Goal: Information Seeking & Learning: Learn about a topic

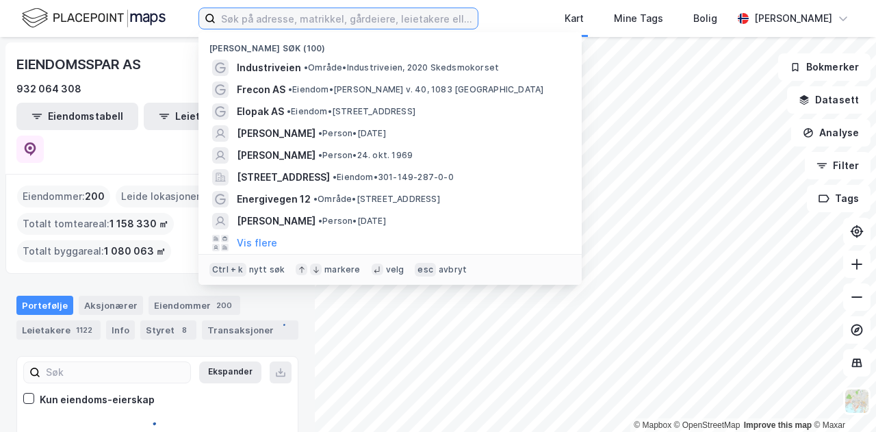
click at [322, 14] on input at bounding box center [347, 18] width 262 height 21
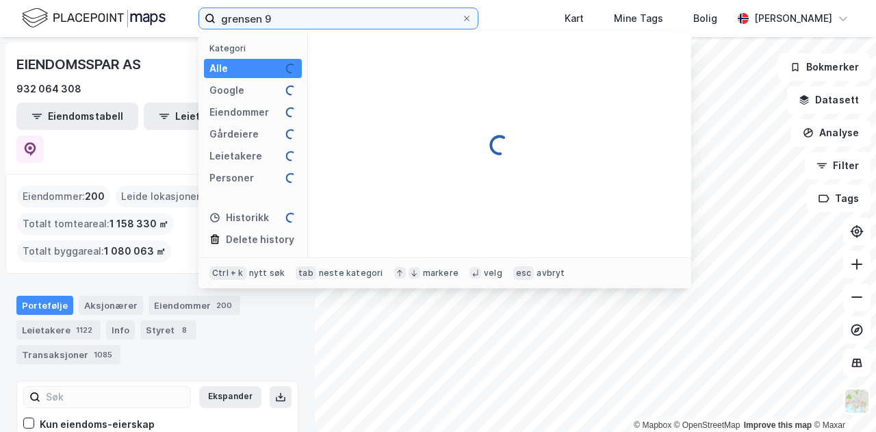
type input "grensen 9"
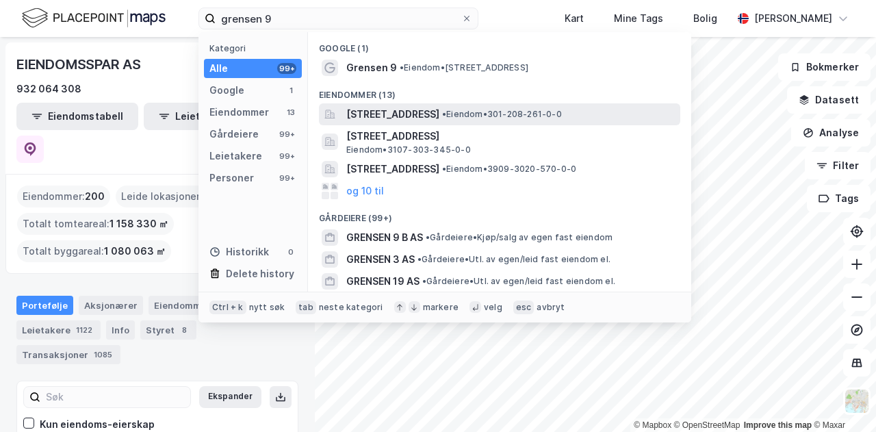
click at [370, 109] on span "[STREET_ADDRESS]" at bounding box center [392, 114] width 93 height 16
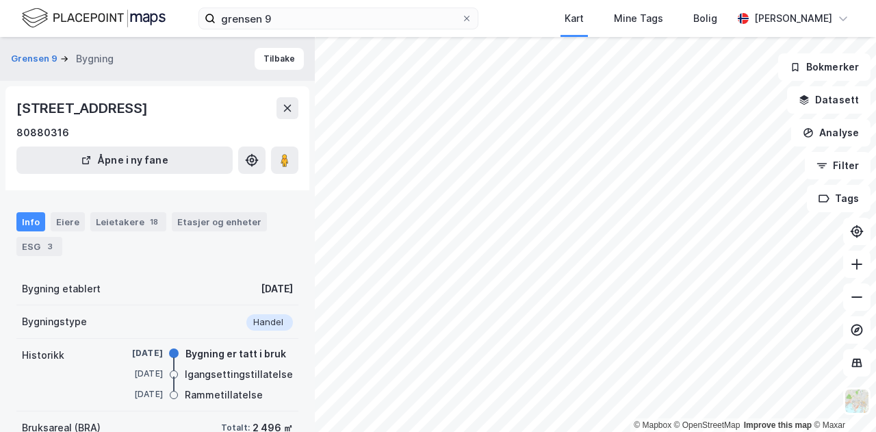
click at [513, 20] on div "grensen 9 Kart Mine Tags Bolig Kristian Jordell" at bounding box center [438, 18] width 876 height 37
click at [298, 24] on input "grensen 9" at bounding box center [339, 18] width 246 height 21
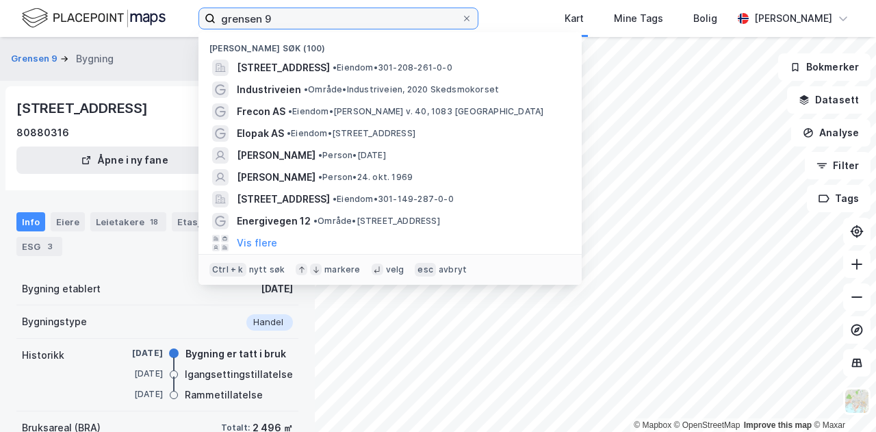
drag, startPoint x: 297, startPoint y: 21, endPoint x: 160, endPoint y: 20, distance: 136.8
click at [160, 20] on div "grensen 9 Nylige søk (100) Grensen 9, 0159, OSLO, OSLO • Eiendom • 301-208-261-…" at bounding box center [438, 18] width 876 height 37
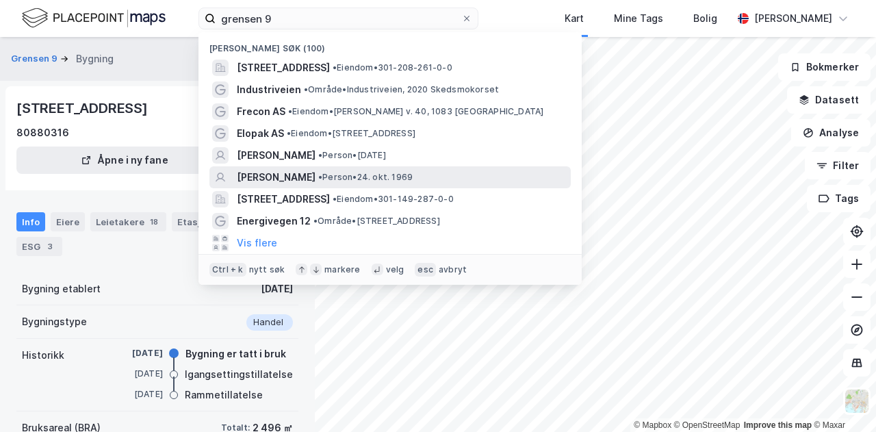
click at [288, 174] on span "OLE HAUGE BENDIKSEN" at bounding box center [276, 177] width 79 height 16
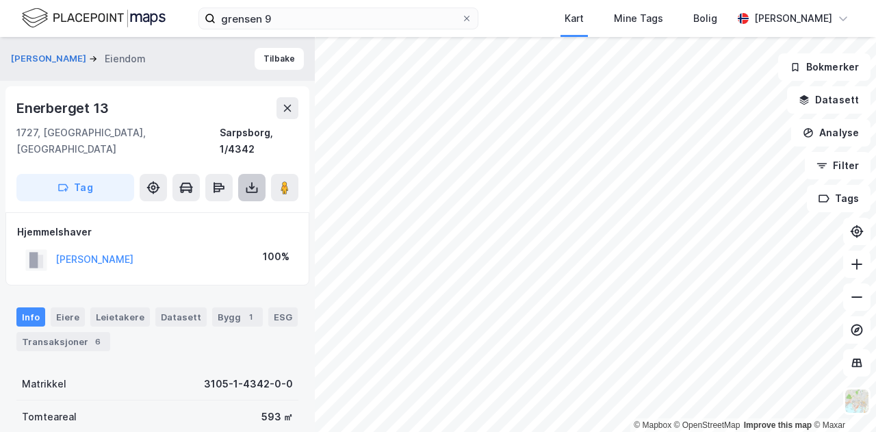
click at [253, 181] on icon at bounding box center [252, 188] width 14 height 14
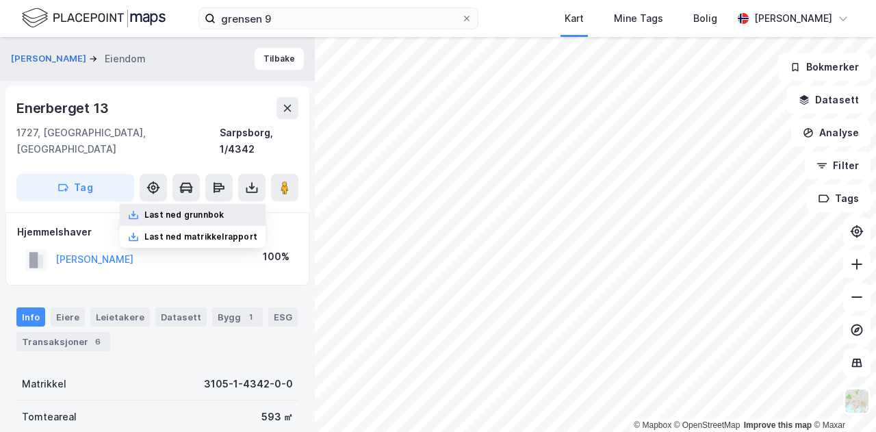
click at [171, 209] on div "Last ned grunnbok" at bounding box center [183, 214] width 79 height 11
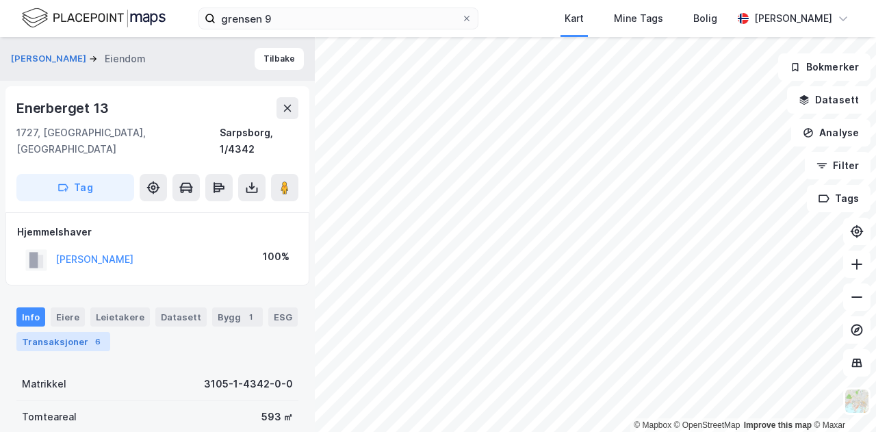
click at [64, 332] on div "Transaksjoner 6" at bounding box center [63, 341] width 94 height 19
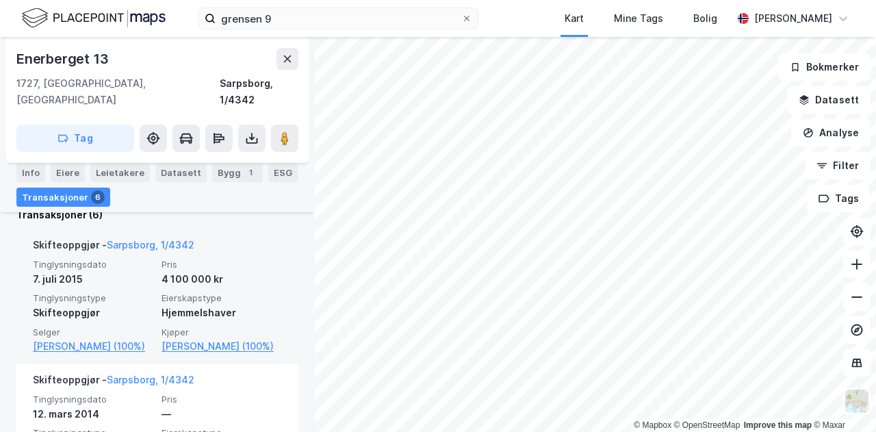
scroll to position [380, 0]
drag, startPoint x: 116, startPoint y: 354, endPoint x: 29, endPoint y: 330, distance: 90.1
click at [29, 330] on div "Skifteoppgjør - Sarpsborg, 1/4342 Tinglysningsdato 7. juli 2015 Pris 4 100 000 …" at bounding box center [157, 294] width 282 height 135
drag, startPoint x: 101, startPoint y: 330, endPoint x: 101, endPoint y: 341, distance: 11.6
drag, startPoint x: 101, startPoint y: 341, endPoint x: 82, endPoint y: 341, distance: 19.2
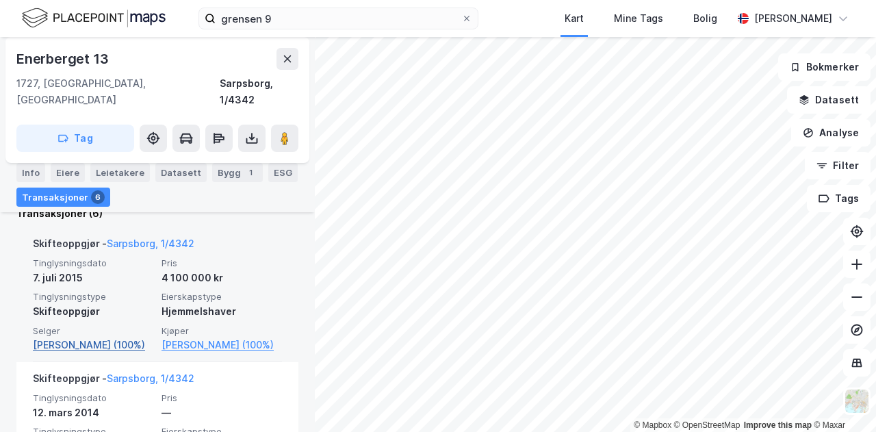
click at [82, 341] on link "Saugstad Nina Elisabeth (100%)" at bounding box center [93, 345] width 120 height 16
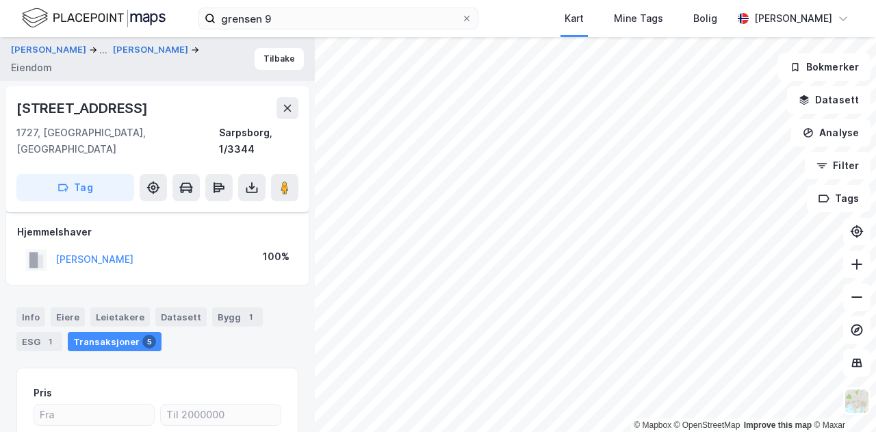
scroll to position [174, 0]
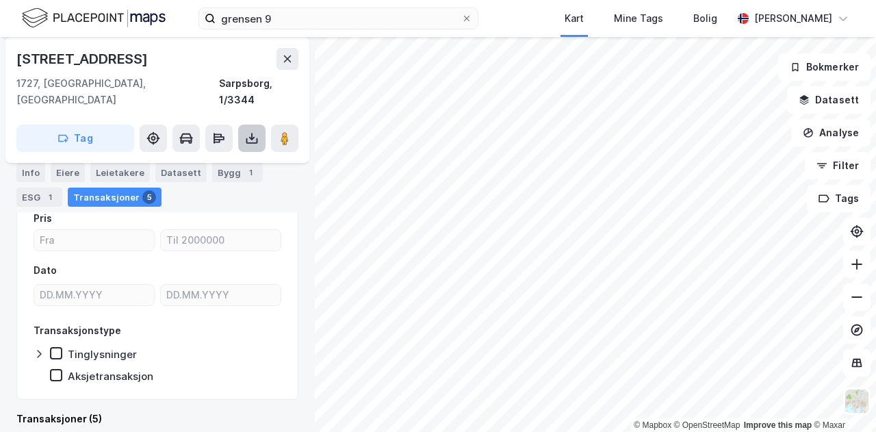
click at [250, 125] on button at bounding box center [251, 138] width 27 height 27
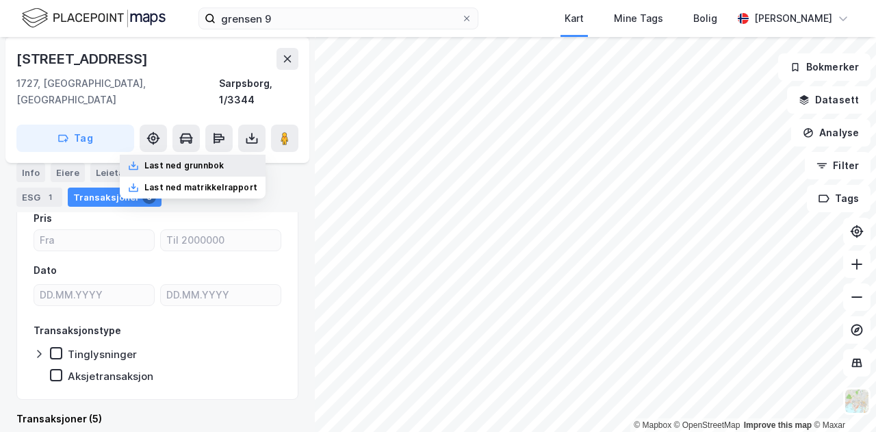
click at [216, 160] on div "Last ned grunnbok" at bounding box center [183, 165] width 79 height 11
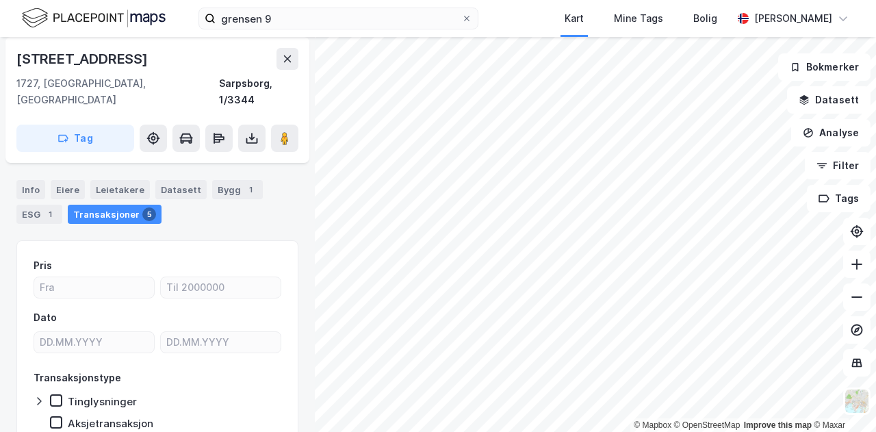
scroll to position [106, 0]
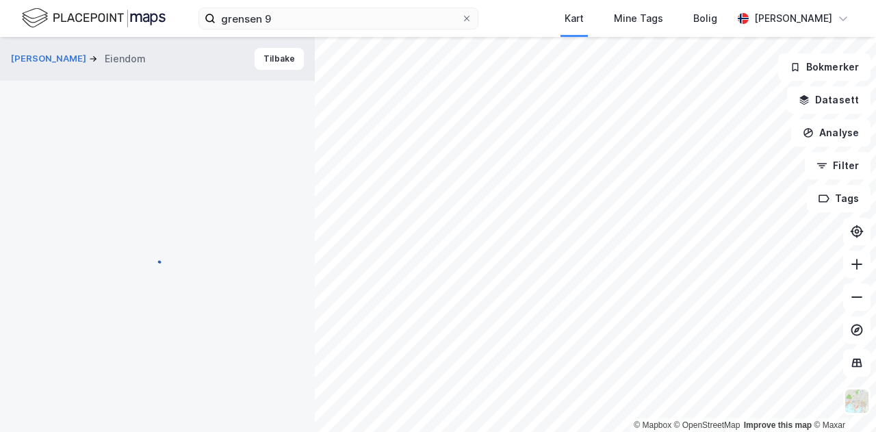
scroll to position [106, 0]
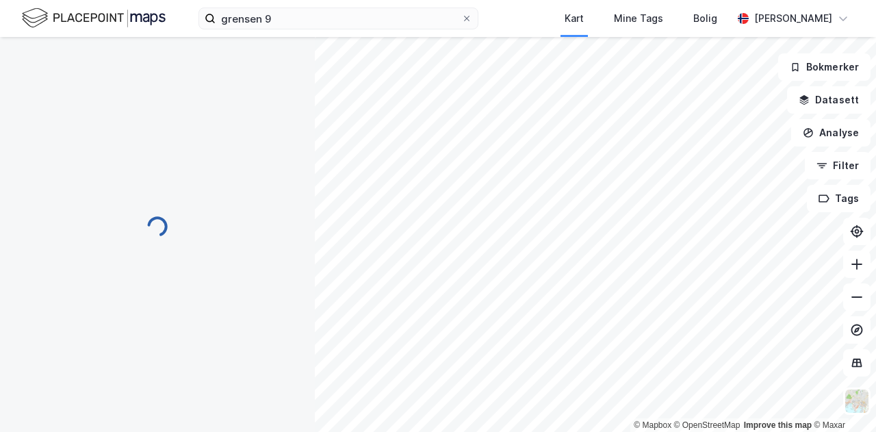
scroll to position [106, 0]
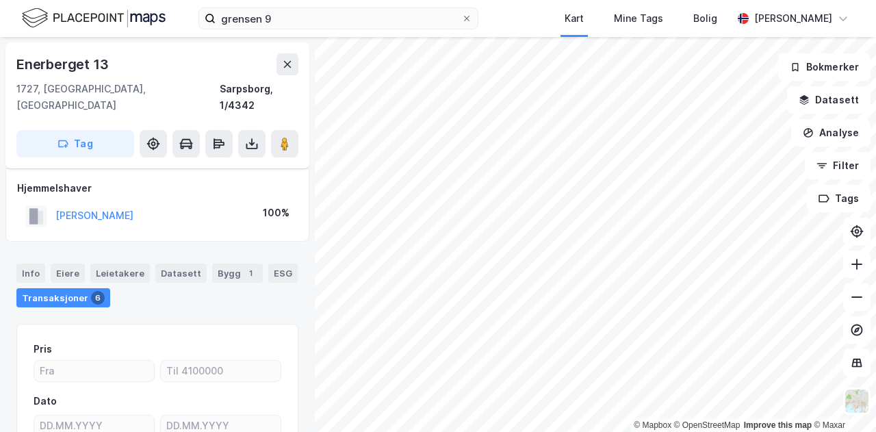
scroll to position [106, 0]
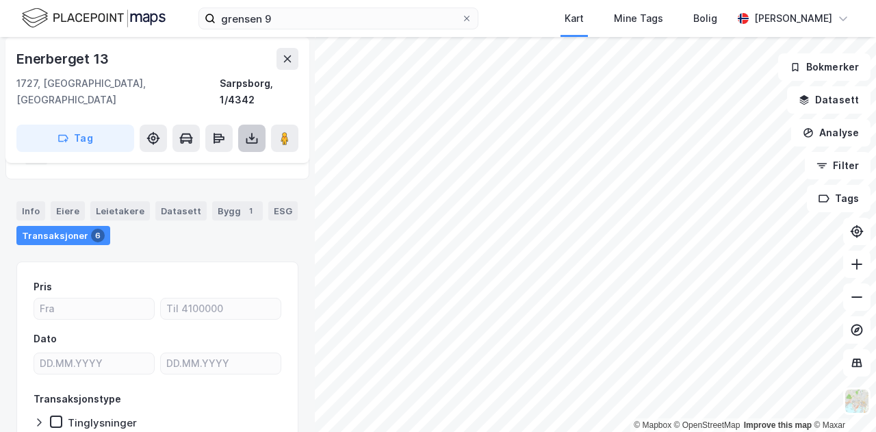
click at [242, 125] on button at bounding box center [251, 138] width 27 height 27
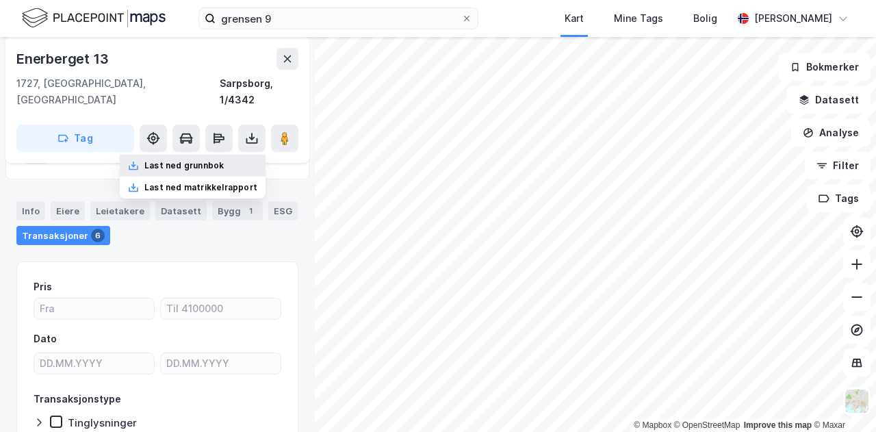
click at [217, 160] on div "Last ned grunnbok" at bounding box center [183, 165] width 79 height 11
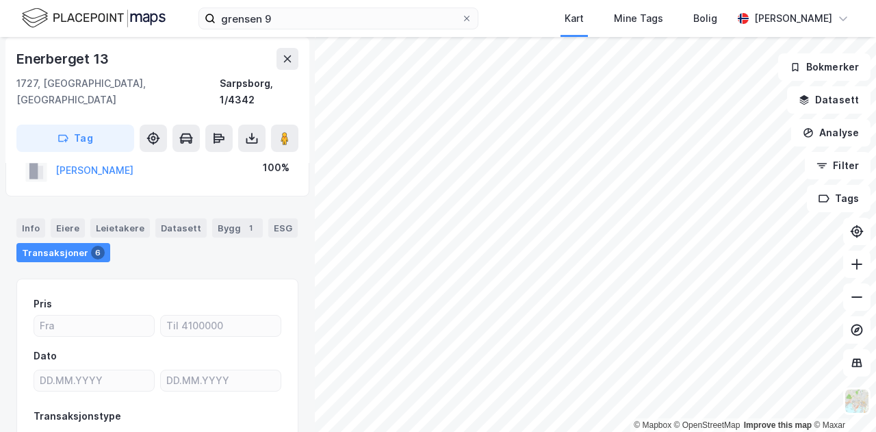
scroll to position [0, 0]
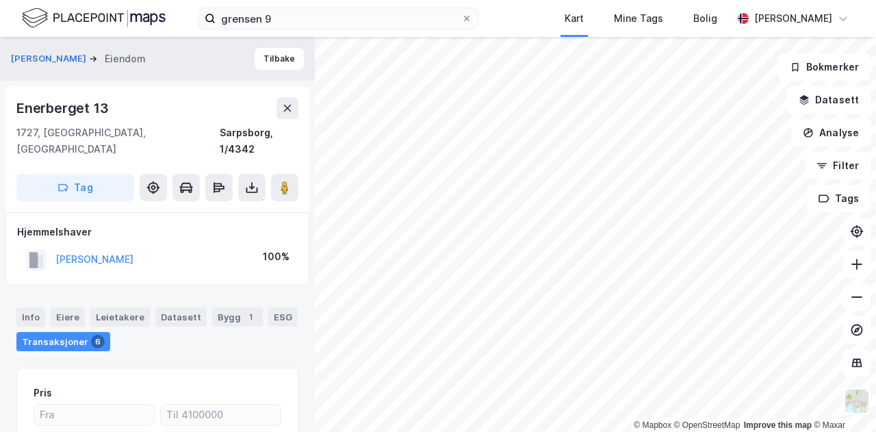
click at [503, 17] on div "grensen 9 Kart Mine Tags Bolig Kristian Jordell" at bounding box center [438, 18] width 876 height 37
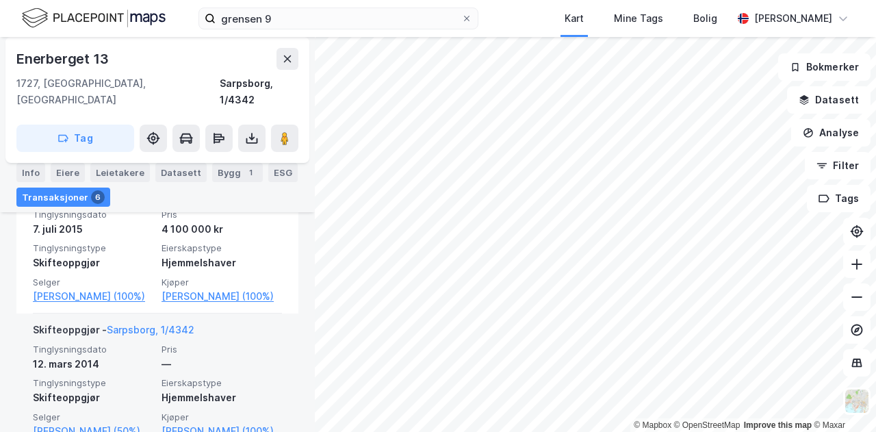
scroll to position [411, 0]
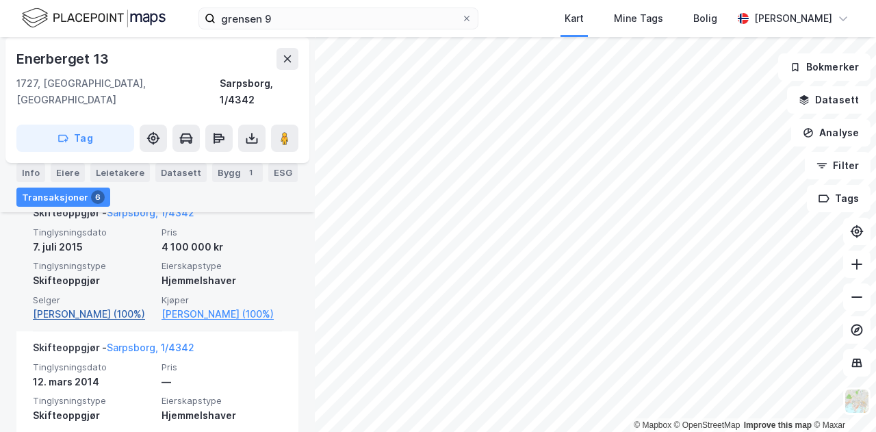
click at [68, 306] on link "Saugstad Nina Elisabeth (100%)" at bounding box center [93, 314] width 120 height 16
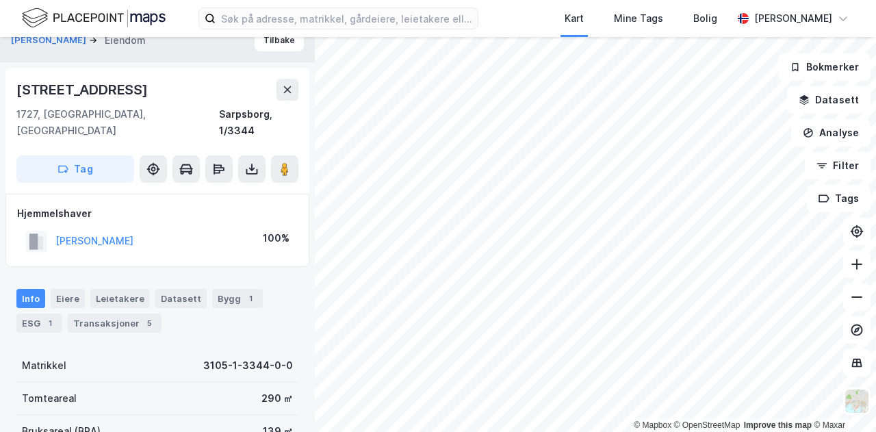
scroll to position [22, 0]
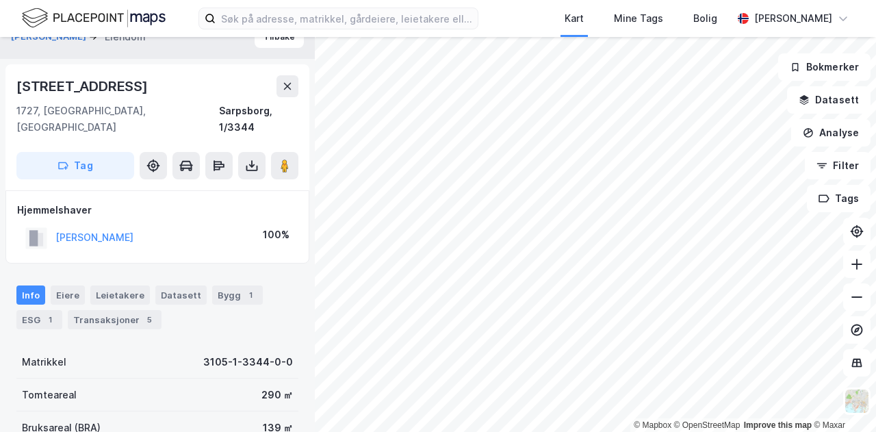
drag, startPoint x: 157, startPoint y: 74, endPoint x: 0, endPoint y: 87, distance: 157.9
click at [0, 87] on div "SAUGSTAD NINA ELISABETH Eiendom Tilbake Vannverksveien 22a 1727, Sarpsborg, Øst…" at bounding box center [157, 234] width 315 height 395
copy div "Vannverksveien 22a"
click at [546, 12] on div "Kart Mine Tags Bolig Kristian Jordell" at bounding box center [438, 18] width 876 height 37
click at [547, 10] on div "Kart Mine Tags Bolig Kristian Jordell" at bounding box center [438, 18] width 876 height 37
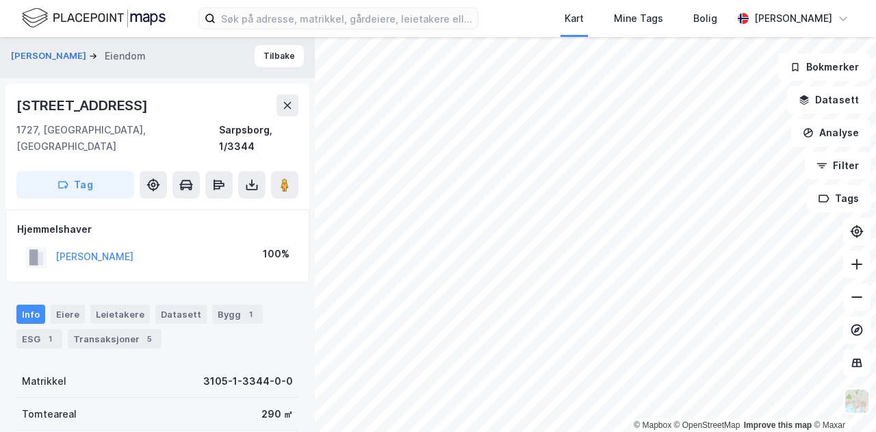
scroll to position [0, 0]
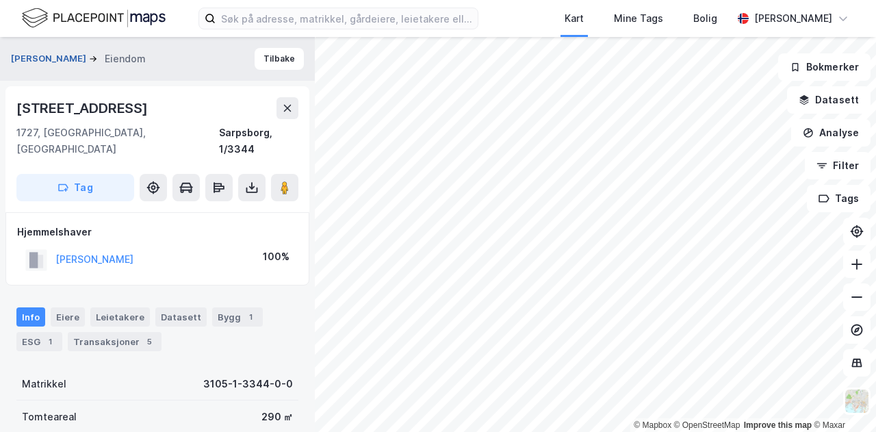
click at [89, 56] on button "SAUGSTAD NINA ELISABETH" at bounding box center [50, 59] width 78 height 14
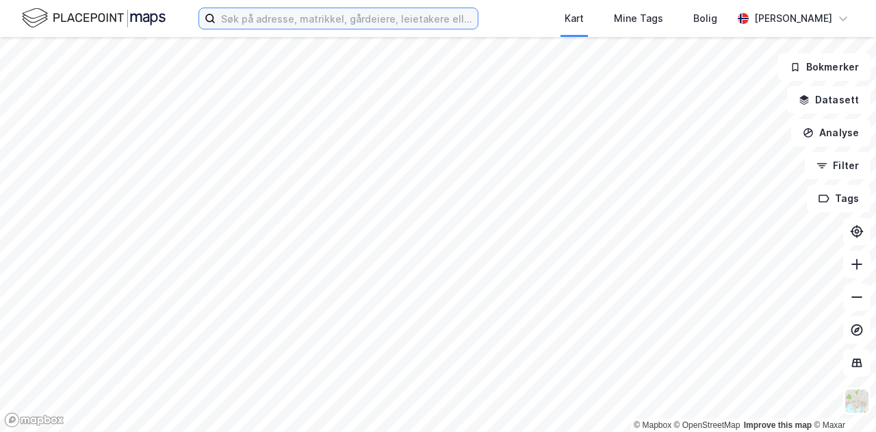
click at [348, 19] on input at bounding box center [347, 18] width 262 height 21
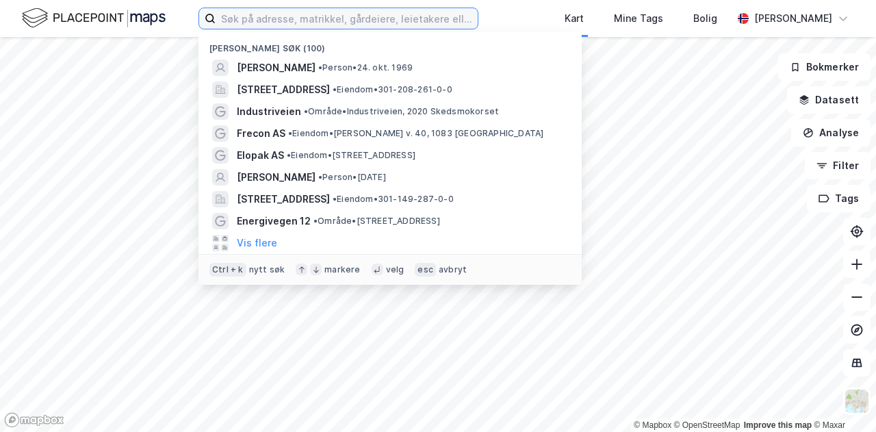
paste input "[PERSON_NAME]"
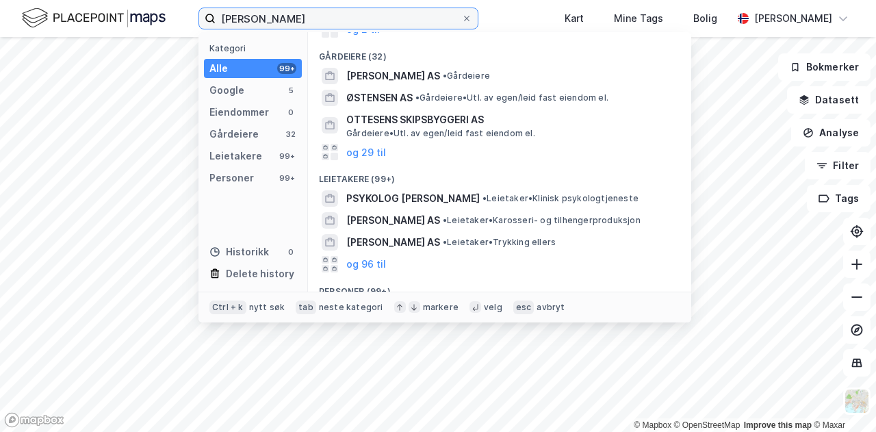
scroll to position [205, 0]
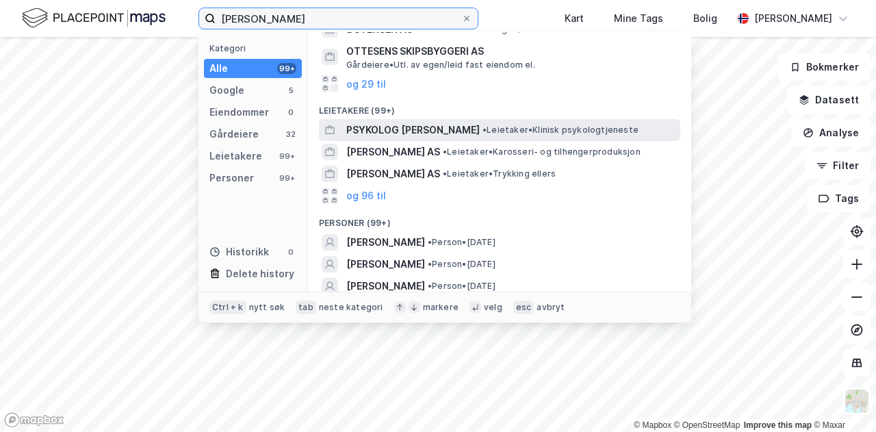
type input "[PERSON_NAME]"
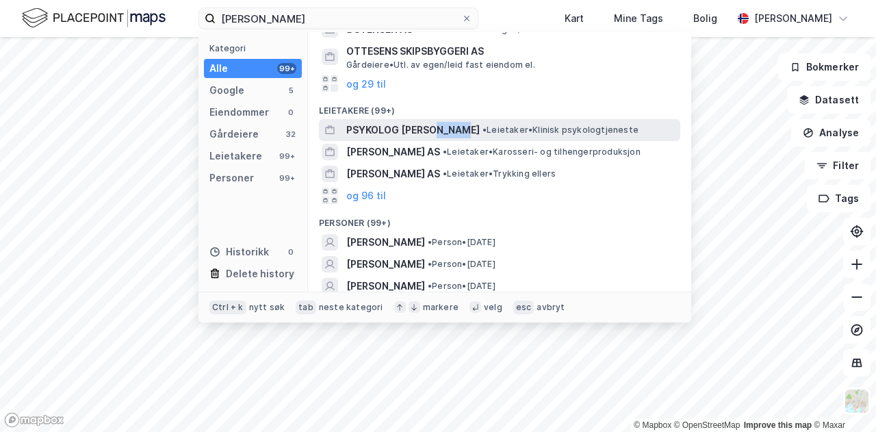
drag, startPoint x: 433, startPoint y: 114, endPoint x: 458, endPoint y: 108, distance: 25.2
click at [458, 119] on div "PSYKOLOG AKIAH A. OTTESEN • Leietaker • Klinisk psykologtjeneste" at bounding box center [499, 130] width 361 height 22
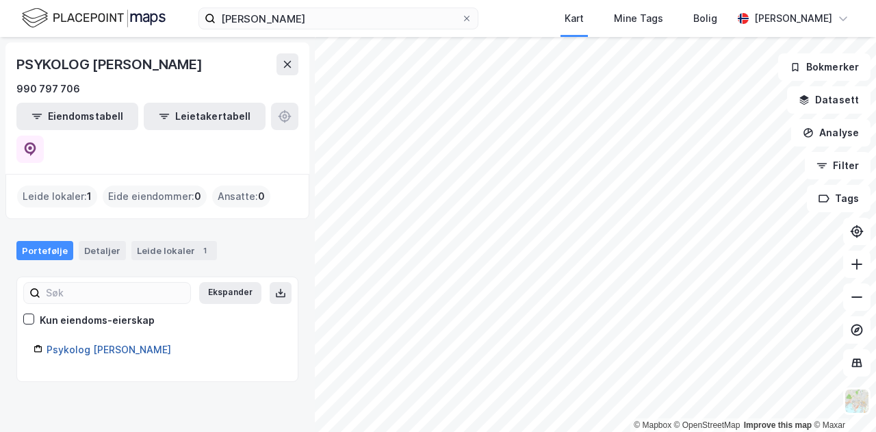
click at [97, 343] on link "Psykolog Akiah A. Ottesen" at bounding box center [109, 349] width 125 height 12
click at [70, 185] on div "Leide lokaler : 1" at bounding box center [57, 196] width 80 height 22
click at [174, 241] on div "Leide lokaler 1" at bounding box center [174, 250] width 86 height 19
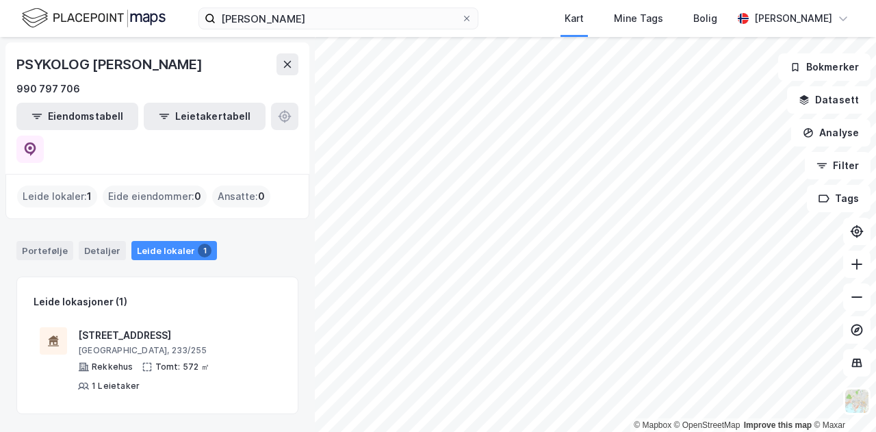
click at [241, 241] on div "Portefølje Detaljer Leide lokaler 1" at bounding box center [157, 250] width 282 height 19
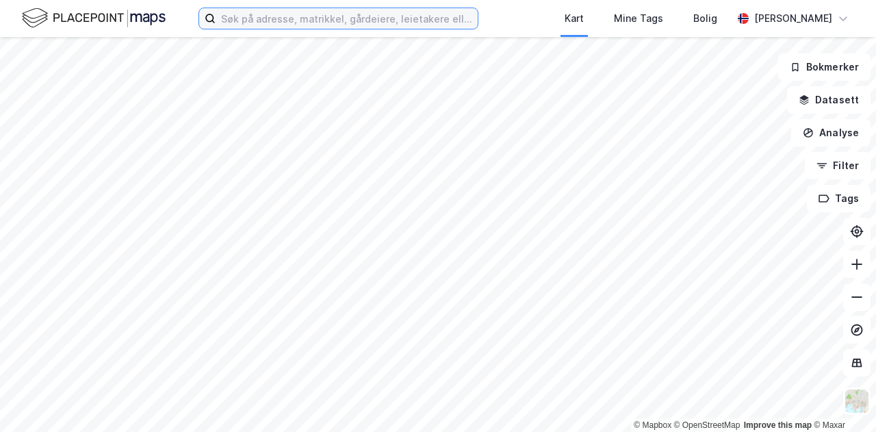
click at [322, 25] on input at bounding box center [347, 18] width 262 height 21
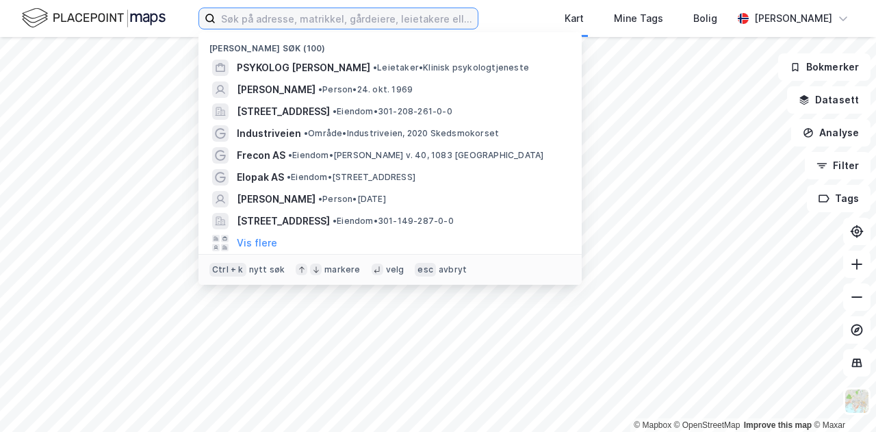
paste input "[PERSON_NAME]"
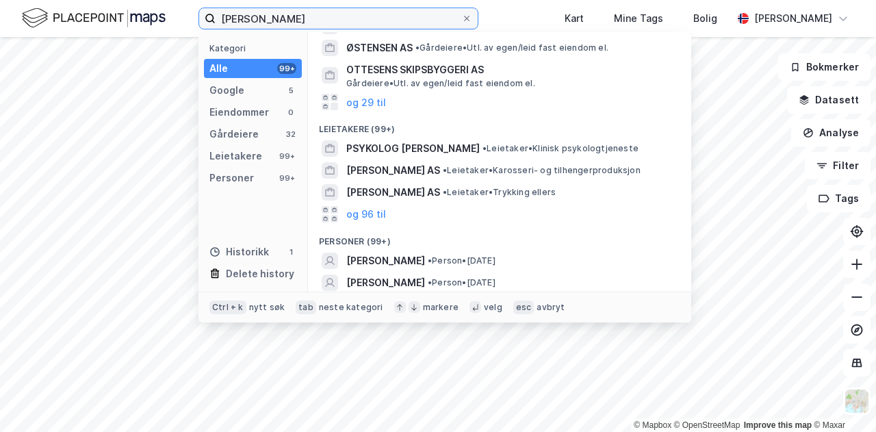
scroll to position [205, 0]
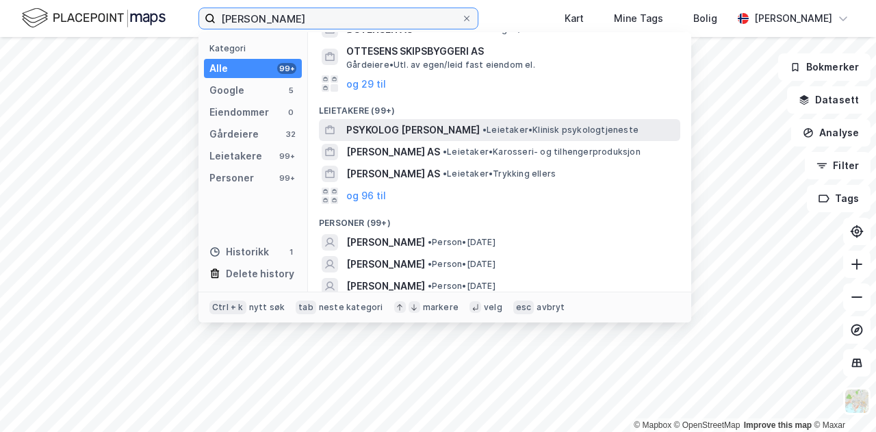
type input "[PERSON_NAME]"
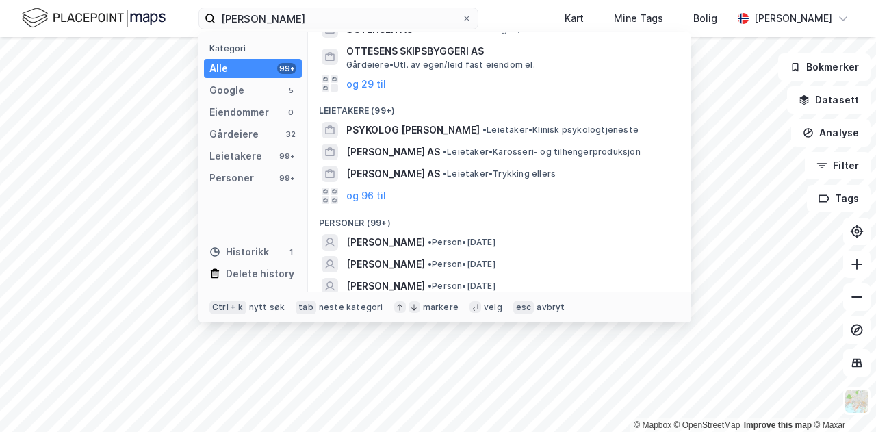
drag, startPoint x: 475, startPoint y: 117, endPoint x: 602, endPoint y: 196, distance: 149.6
click at [602, 196] on div "Google (5) Helsepsykologen (Psykolog [PERSON_NAME]) Eiendom • [STREET_ADDRESS] …" at bounding box center [499, 161] width 383 height 259
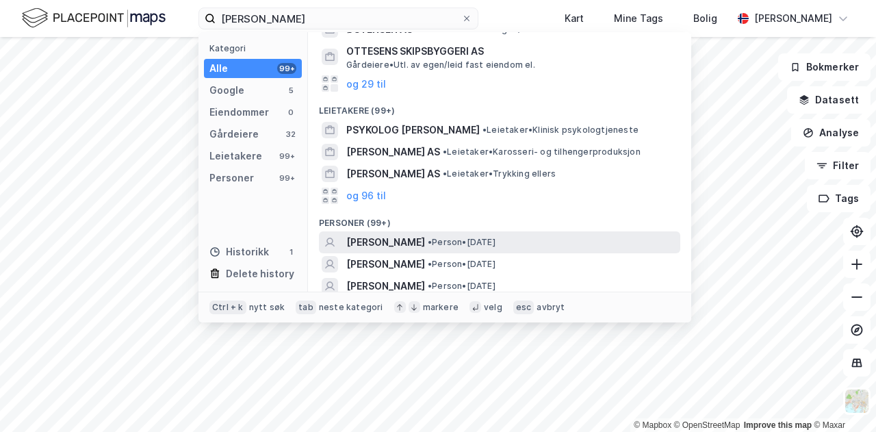
click at [425, 234] on span "[PERSON_NAME]" at bounding box center [385, 242] width 79 height 16
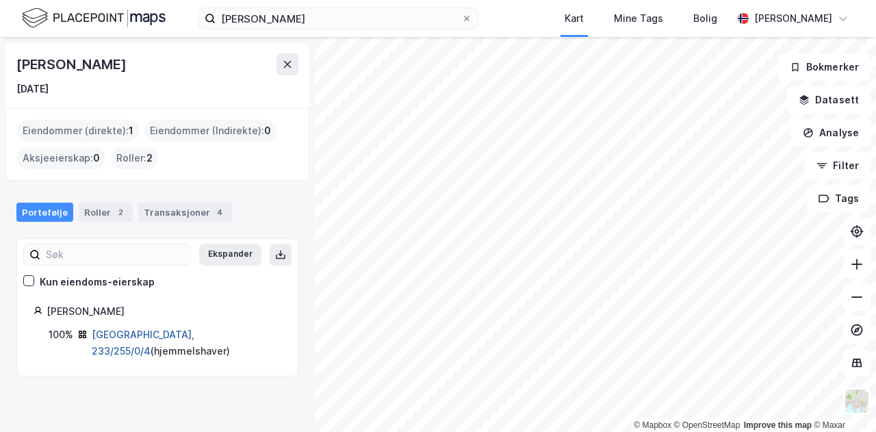
click at [129, 333] on link "Oslo, 233/255/0/4" at bounding box center [143, 342] width 103 height 28
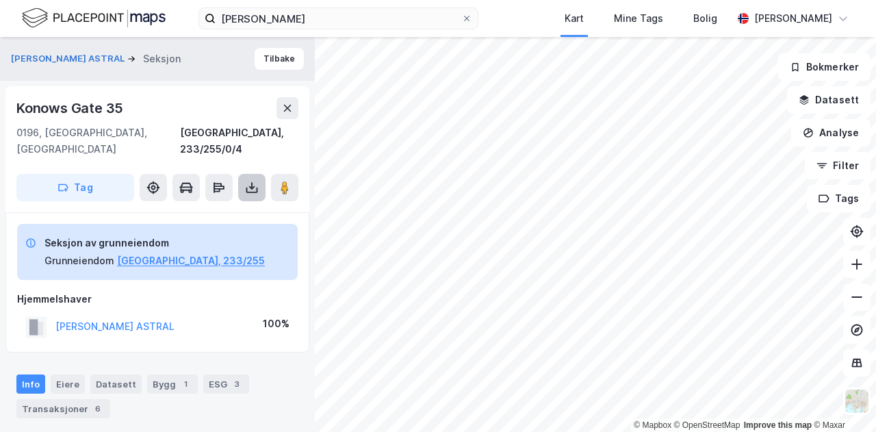
click at [248, 181] on icon at bounding box center [252, 188] width 14 height 14
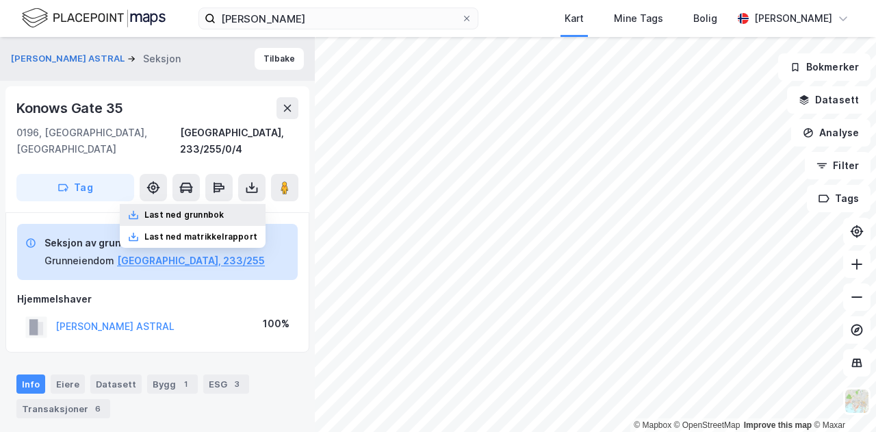
click at [200, 209] on div "Last ned grunnbok" at bounding box center [183, 214] width 79 height 11
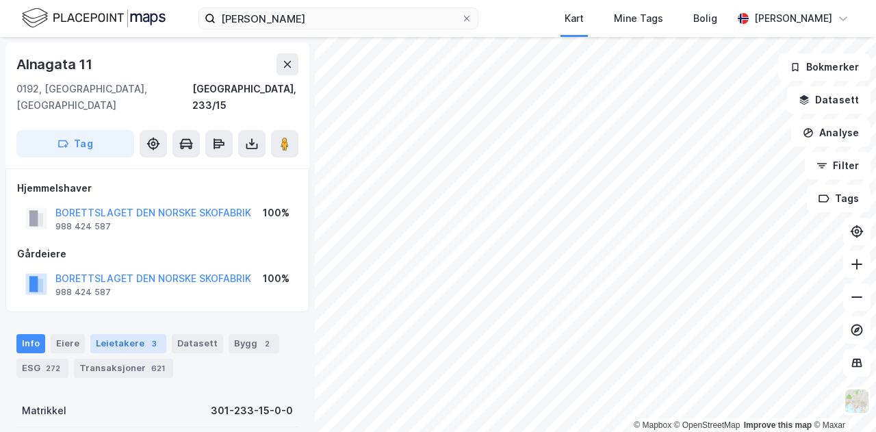
click at [100, 334] on div "Leietakere 3" at bounding box center [128, 343] width 76 height 19
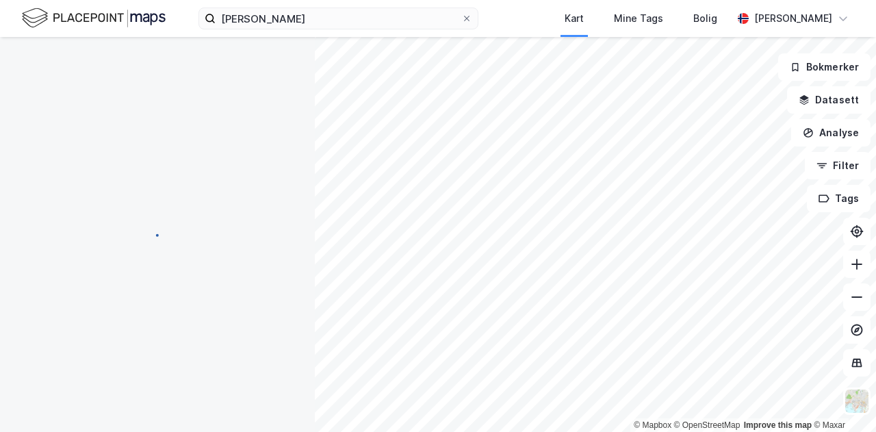
scroll to position [1, 0]
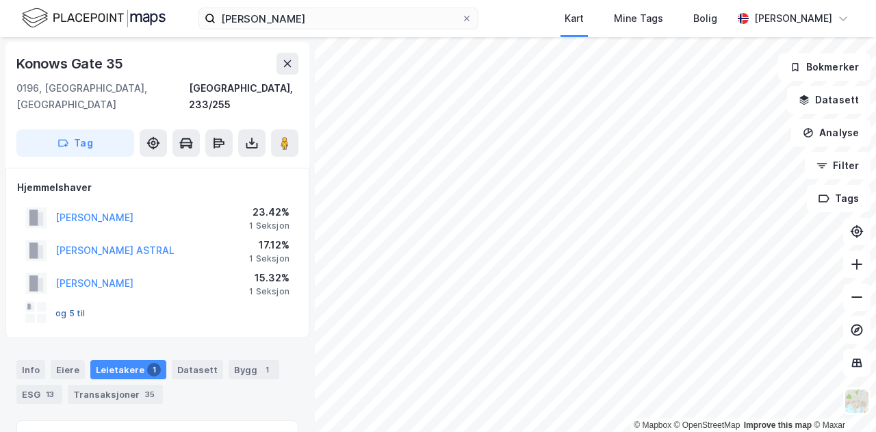
click at [0, 0] on button "og 5 til" at bounding box center [0, 0] width 0 height 0
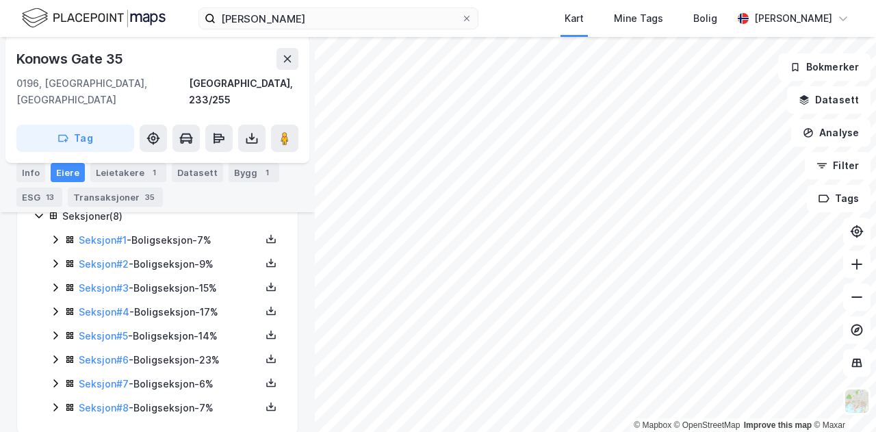
scroll to position [274, 0]
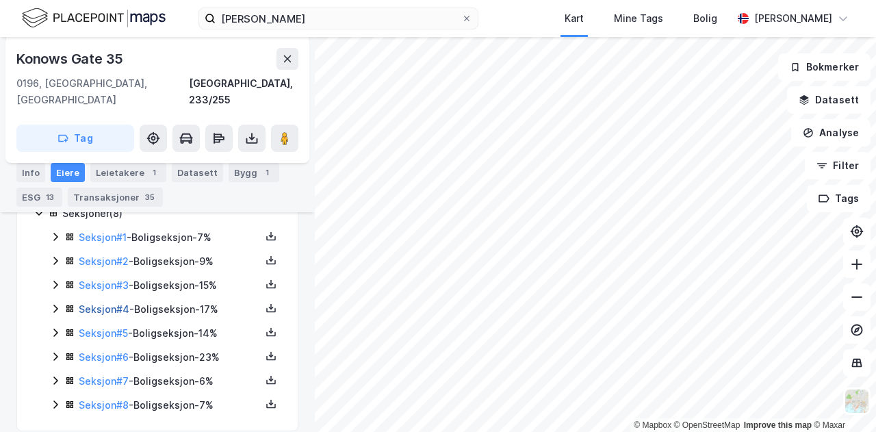
click at [99, 303] on link "Seksjon # 4" at bounding box center [104, 309] width 51 height 12
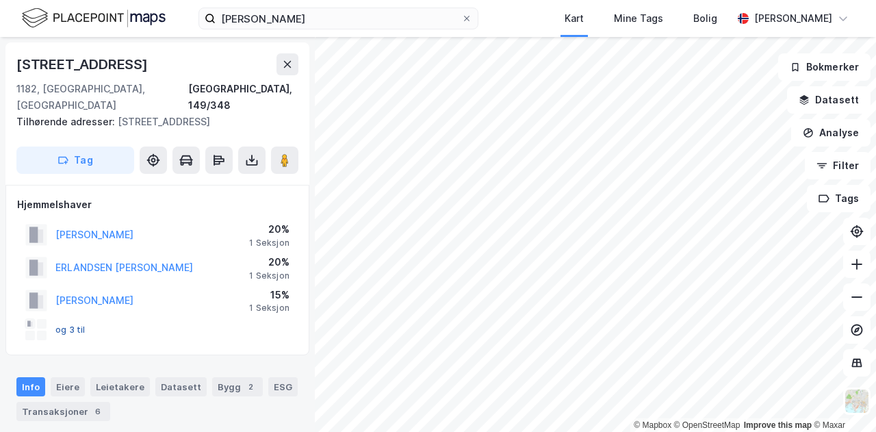
click at [0, 0] on button "og 3 til" at bounding box center [0, 0] width 0 height 0
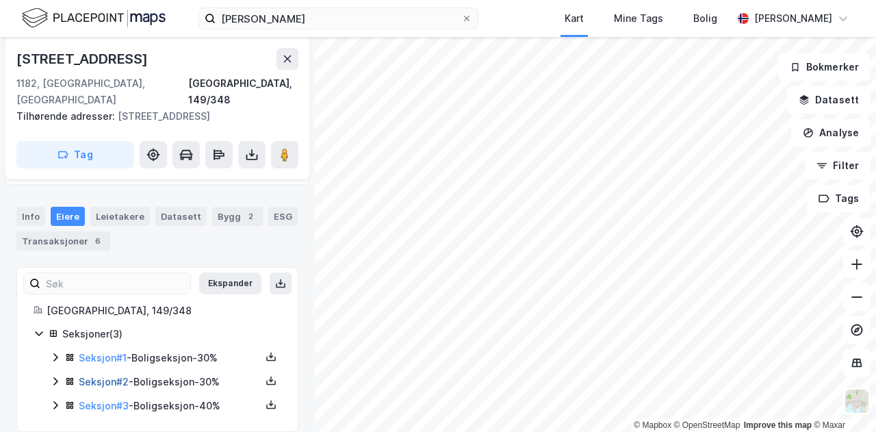
click at [112, 376] on link "Seksjon # 2" at bounding box center [104, 382] width 50 height 12
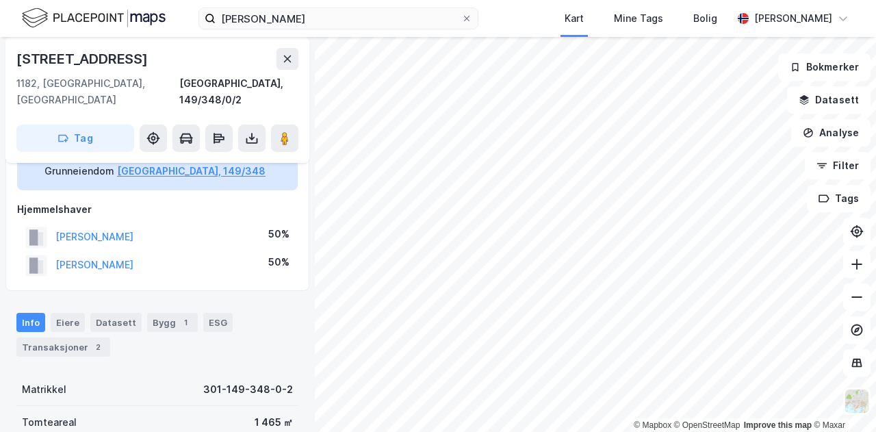
scroll to position [72, 0]
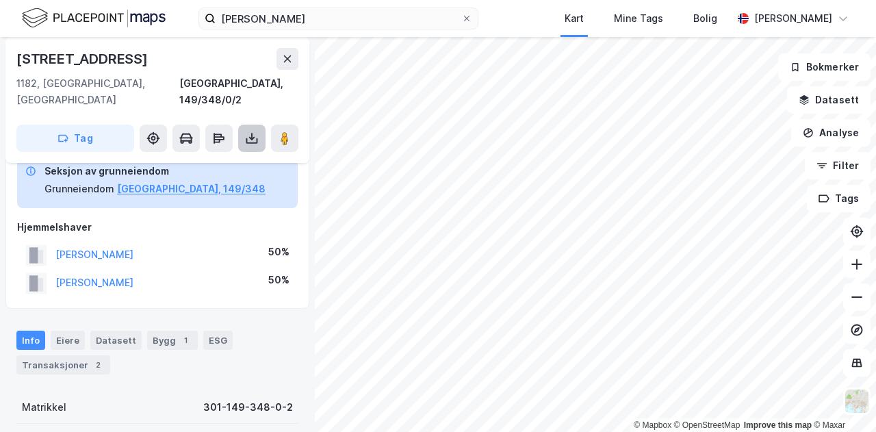
click at [249, 131] on icon at bounding box center [252, 138] width 14 height 14
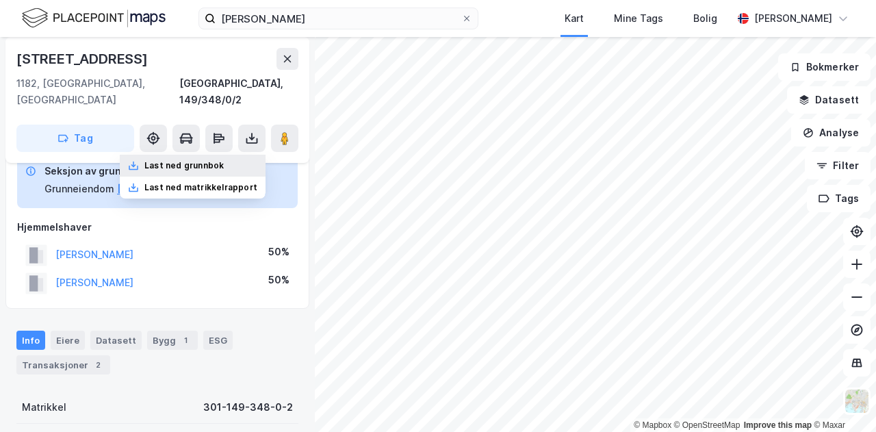
click at [224, 160] on div "Last ned grunnbok" at bounding box center [183, 165] width 79 height 11
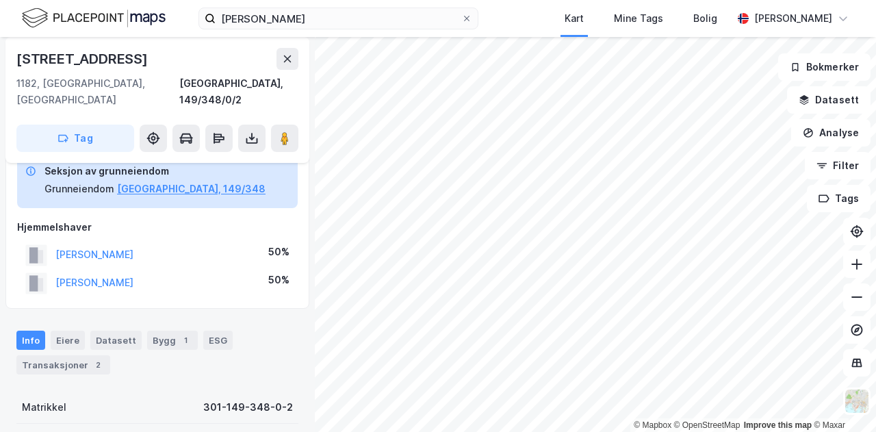
click at [469, 431] on html "Akiah A. Ottesen Kart Mine Tags Bolig Kristian Jordell © Mapbox © OpenStreetMap…" at bounding box center [438, 216] width 876 height 432
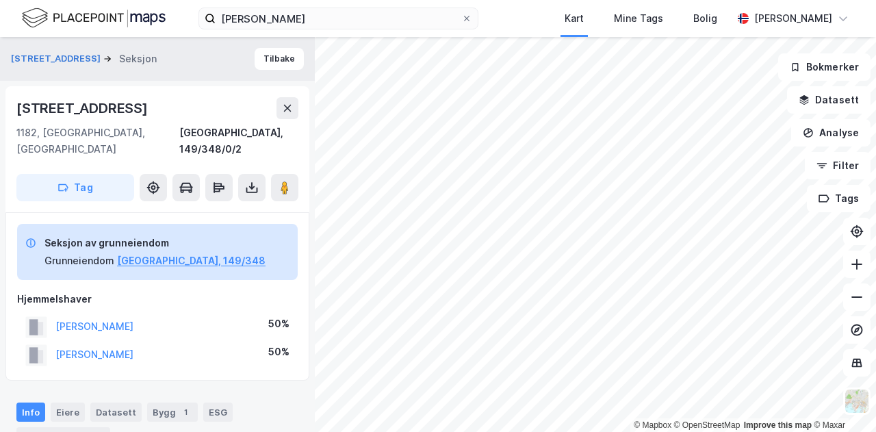
scroll to position [11, 0]
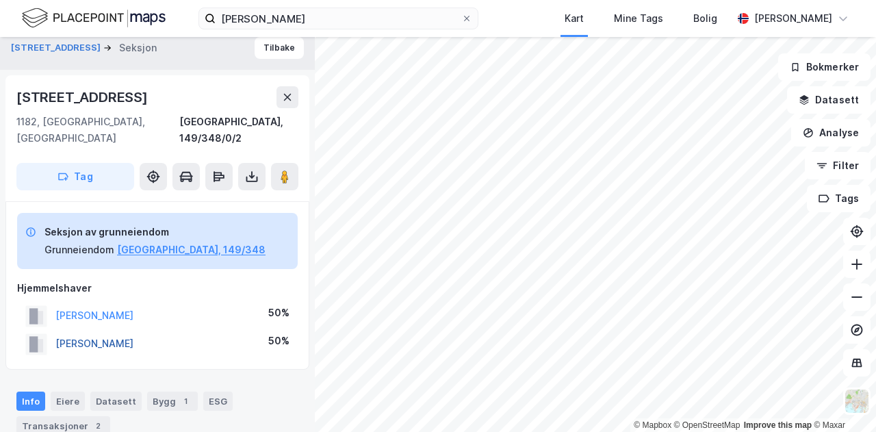
click at [0, 0] on button "HONNINGSVÅG NILS ARNE" at bounding box center [0, 0] width 0 height 0
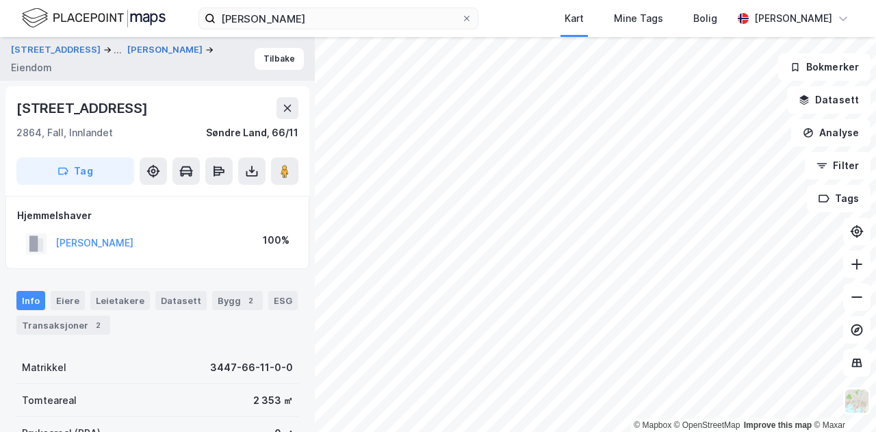
scroll to position [11, 0]
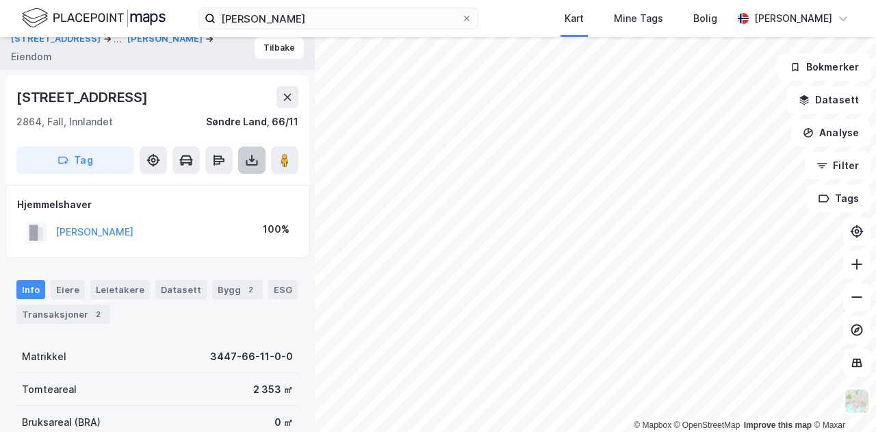
click at [256, 157] on icon at bounding box center [252, 160] width 14 height 14
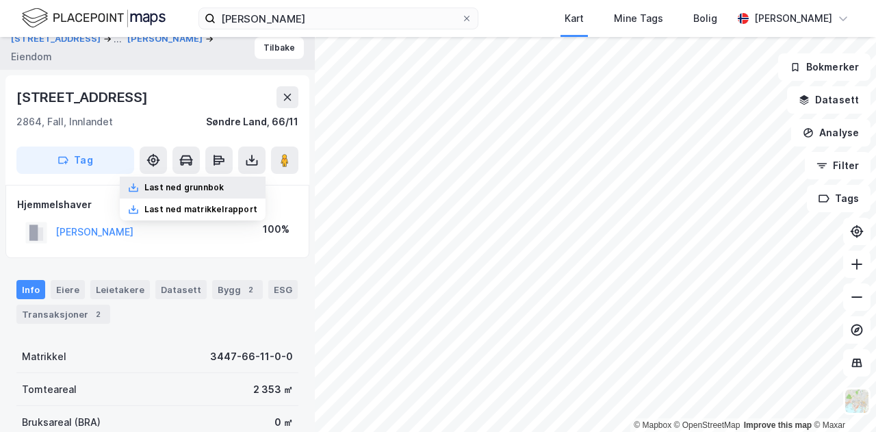
click at [215, 184] on div "Last ned grunnbok" at bounding box center [183, 187] width 79 height 11
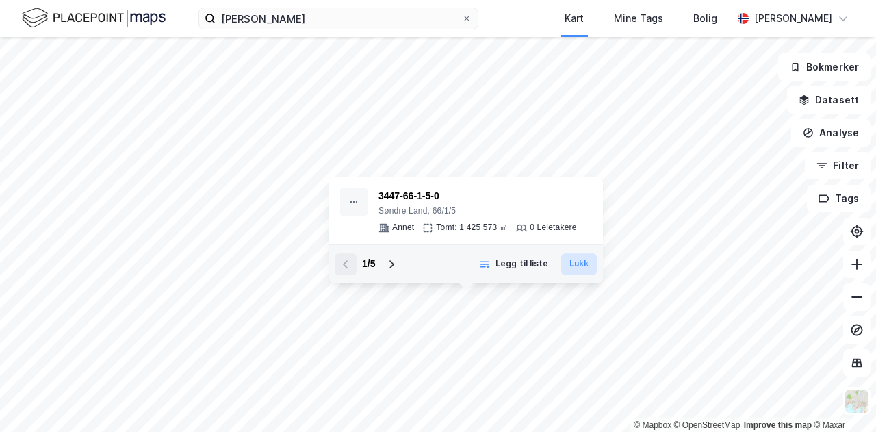
click at [584, 259] on button "Lukk" at bounding box center [578, 264] width 37 height 22
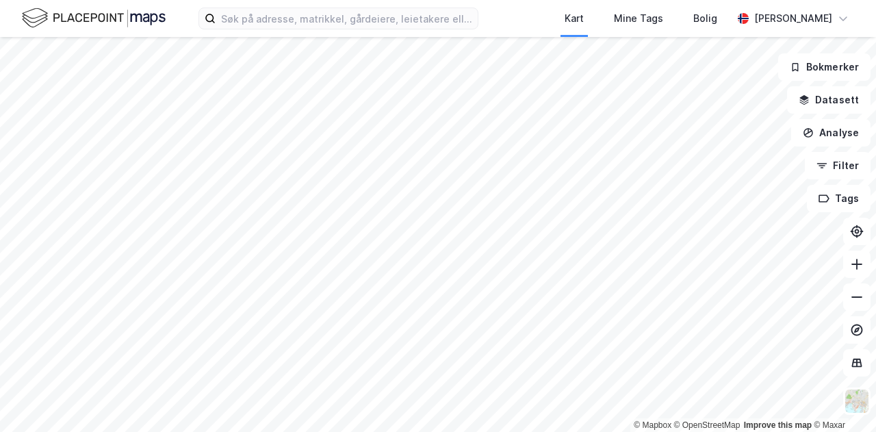
click at [493, 7] on div "Kart Mine Tags Bolig [PERSON_NAME]" at bounding box center [438, 18] width 876 height 37
click at [501, 431] on html "Kart Mine Tags Bolig [PERSON_NAME] © Mapbox © OpenStreetMap Improve this map © …" at bounding box center [438, 216] width 876 height 432
click at [696, 15] on div "Kart Mine Tags Bolig [PERSON_NAME] © Mapbox © OpenStreetMap Improve this map © …" at bounding box center [438, 216] width 876 height 432
click at [354, 431] on html "Kart Mine Tags Bolig [PERSON_NAME] © Mapbox © OpenStreetMap Improve this map © …" at bounding box center [438, 216] width 876 height 432
click at [497, 13] on div "Kart Mine Tags Bolig [PERSON_NAME] © Mapbox © OpenStreetMap Improve this map © …" at bounding box center [438, 216] width 876 height 432
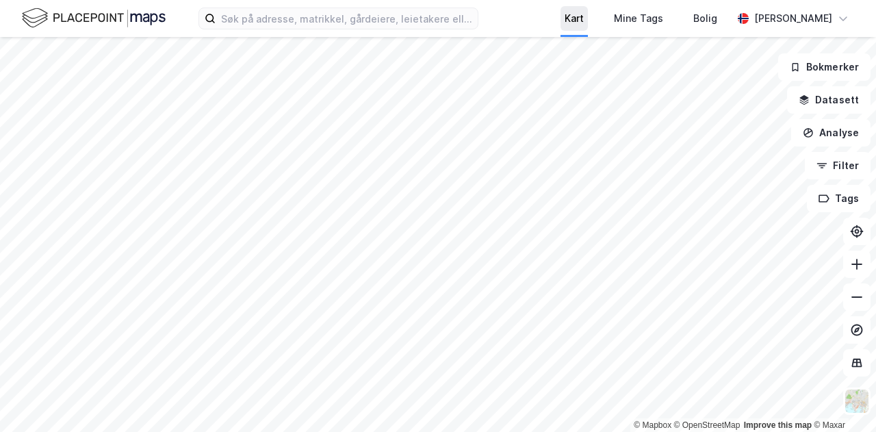
click at [580, 29] on div "Kart Mine Tags Bolig [PERSON_NAME] © Mapbox © OpenStreetMap Improve this map © …" at bounding box center [438, 216] width 876 height 432
